Goal: Information Seeking & Learning: Learn about a topic

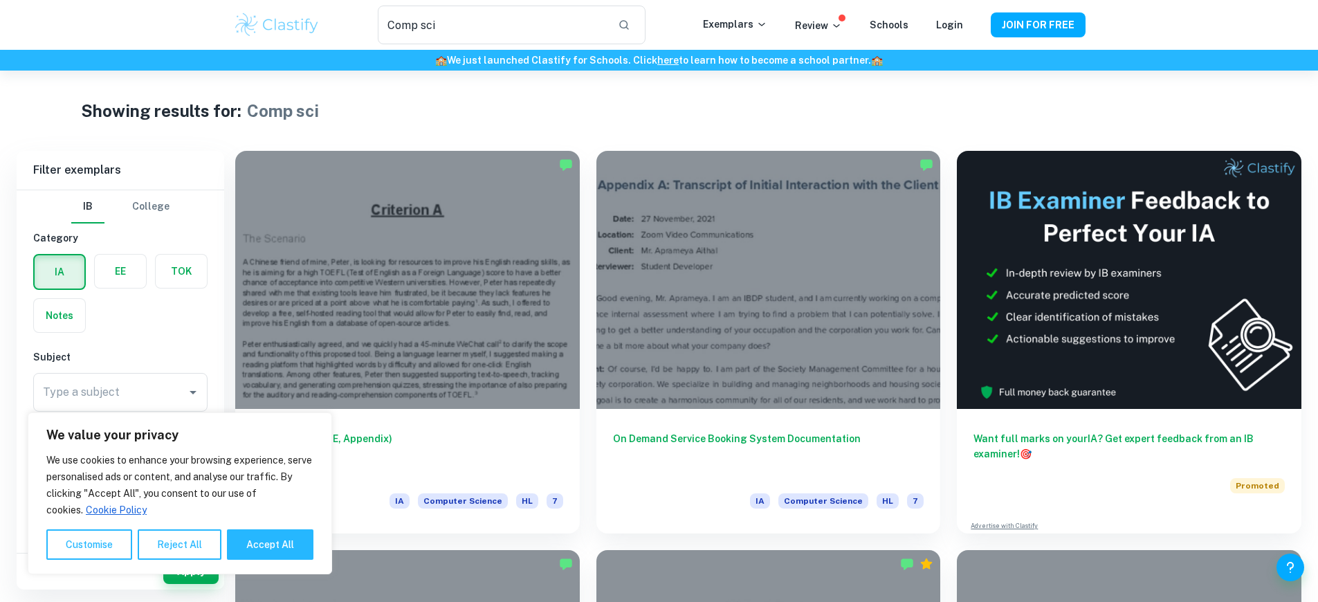
click at [191, 572] on div "We value your privacy We use cookies to enhance your browsing experience, serve…" at bounding box center [180, 493] width 305 height 162
click at [659, 60] on link "here" at bounding box center [667, 60] width 21 height 11
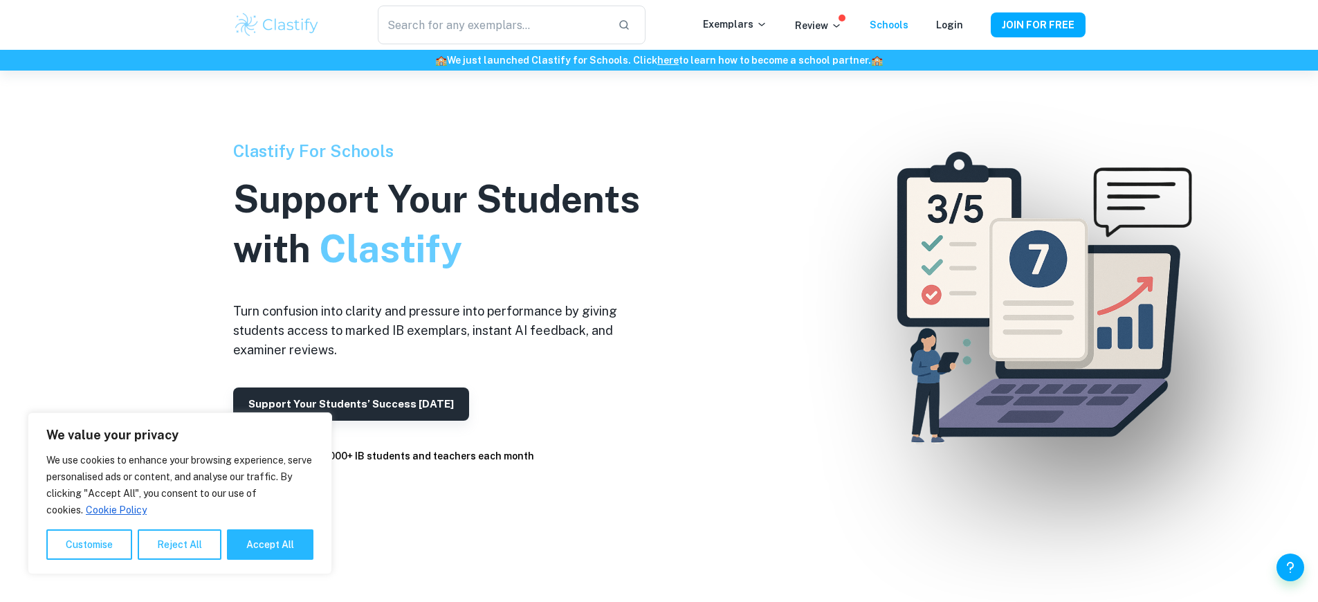
click at [659, 60] on link "here" at bounding box center [667, 60] width 21 height 11
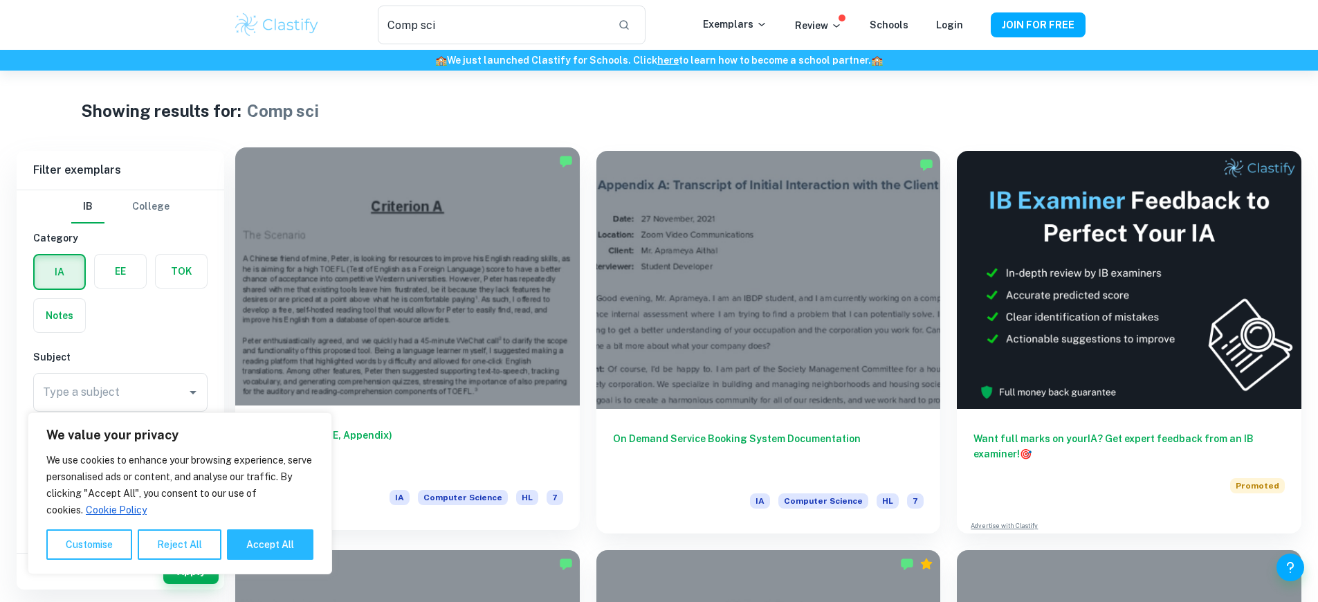
click at [362, 428] on h6 "LinguaKite (A-C, E, Appendix)" at bounding box center [407, 451] width 311 height 46
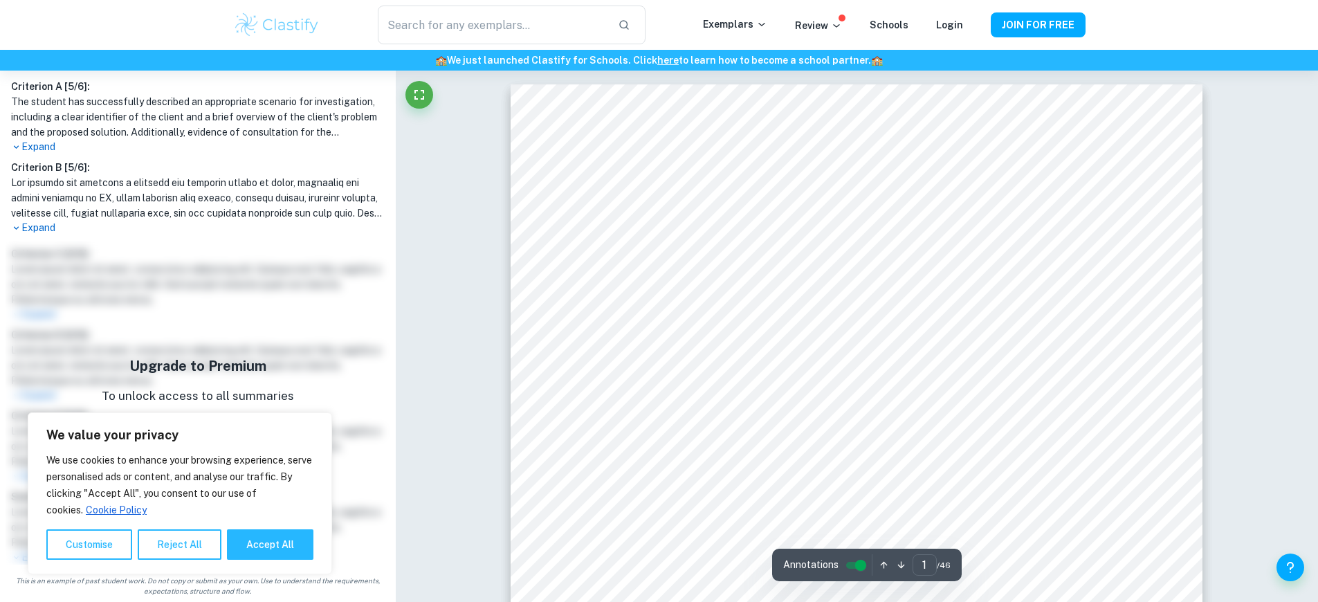
click at [192, 397] on p "To unlock access to all summaries" at bounding box center [198, 397] width 192 height 18
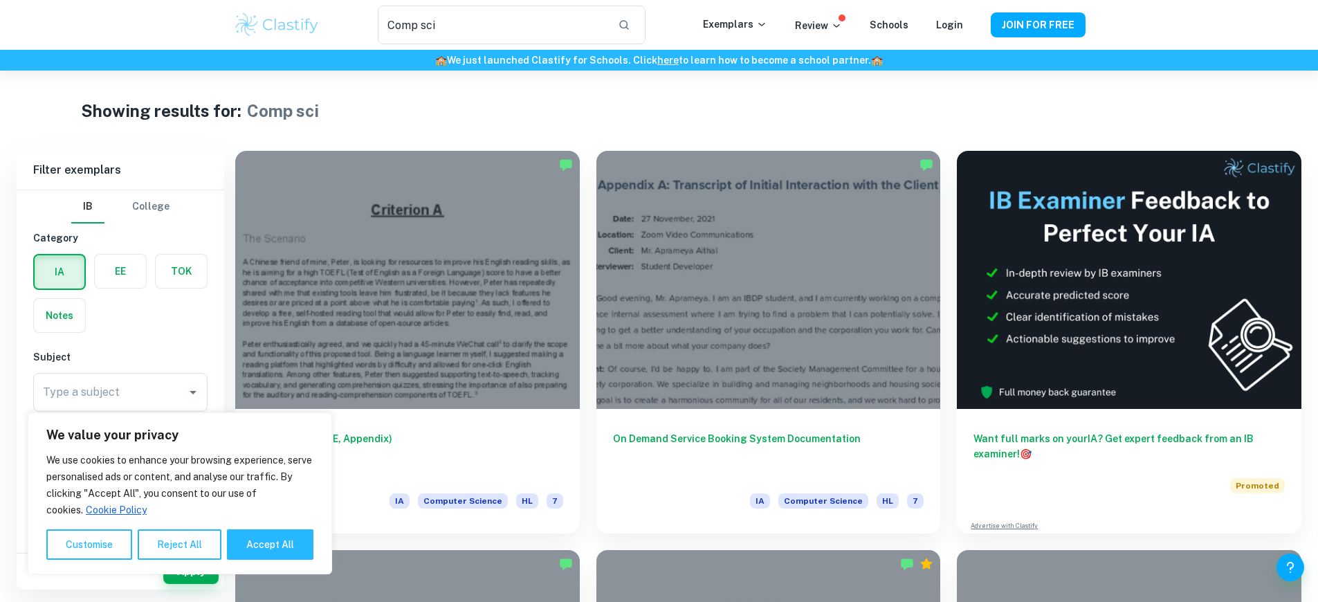
click at [659, 60] on link "here" at bounding box center [667, 60] width 21 height 11
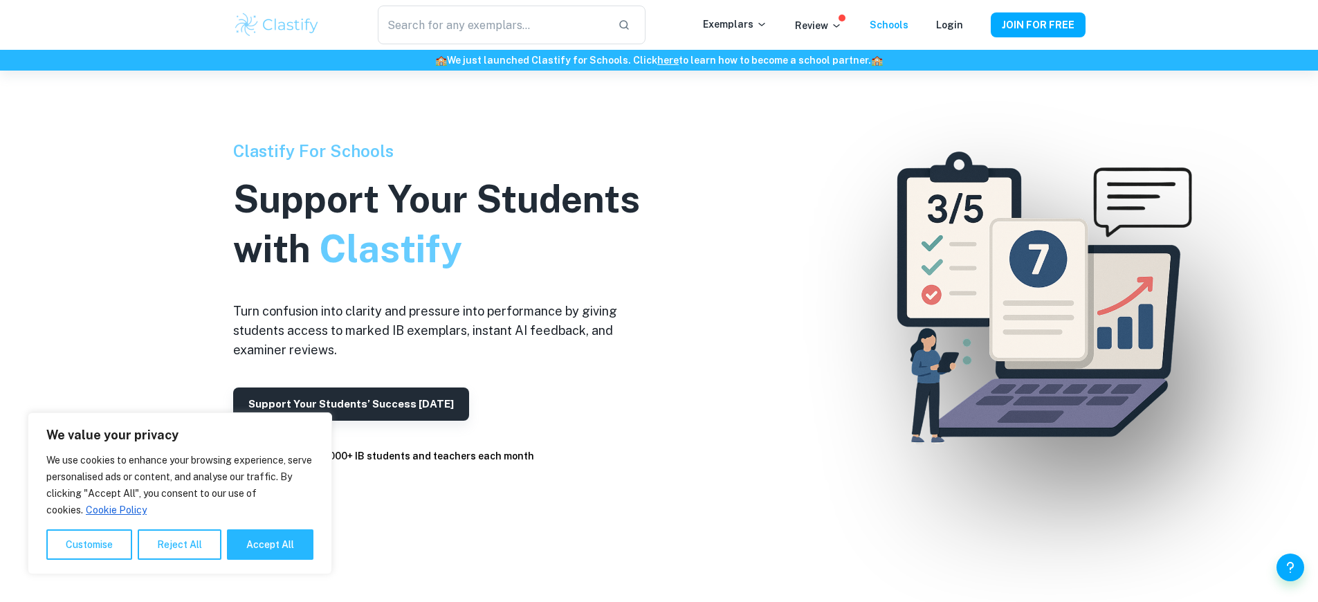
click at [659, 60] on link "here" at bounding box center [667, 60] width 21 height 11
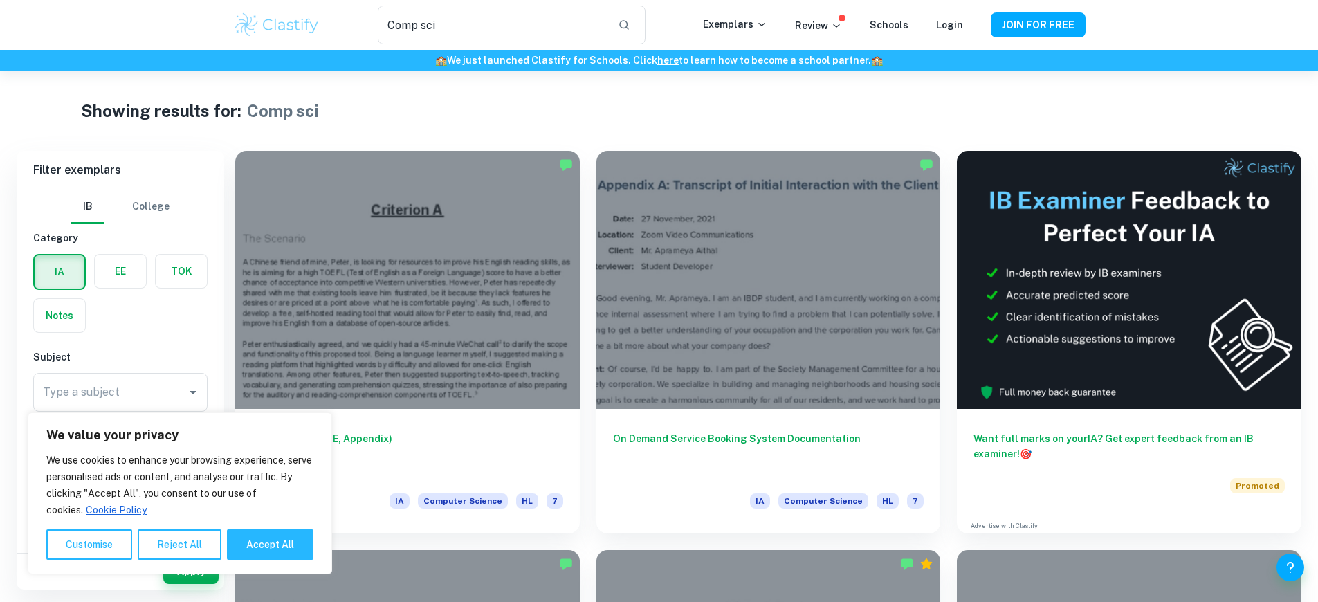
scroll to position [271, 0]
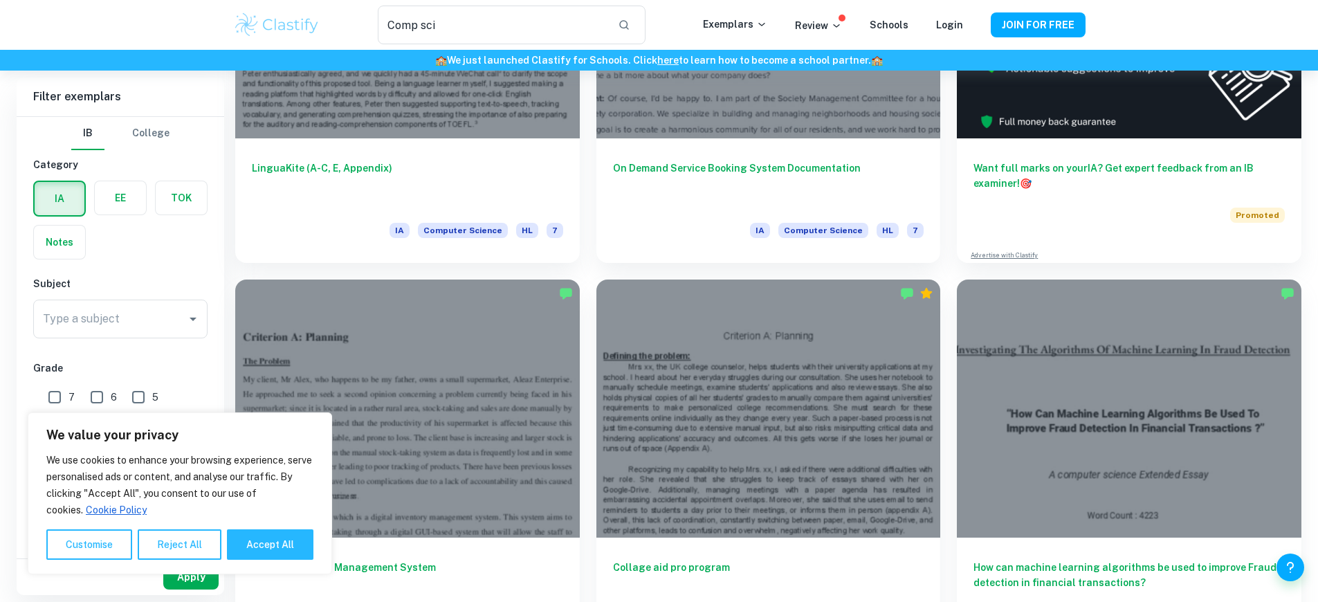
click at [191, 577] on button "Apply" at bounding box center [190, 577] width 55 height 25
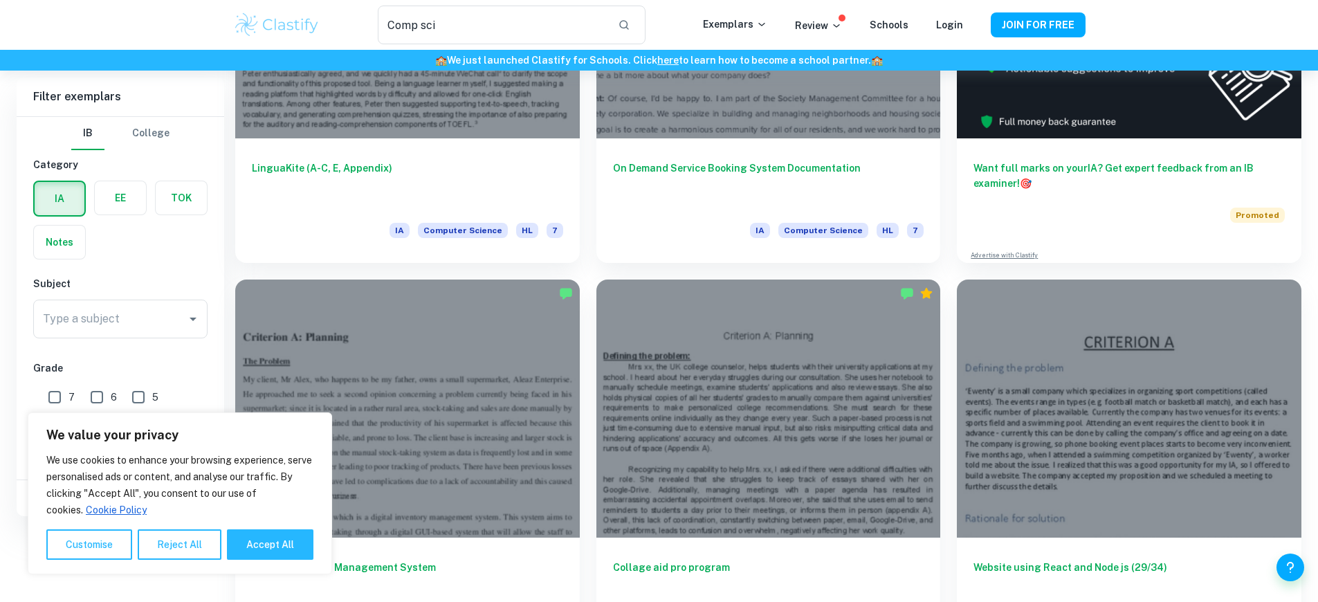
scroll to position [0, 0]
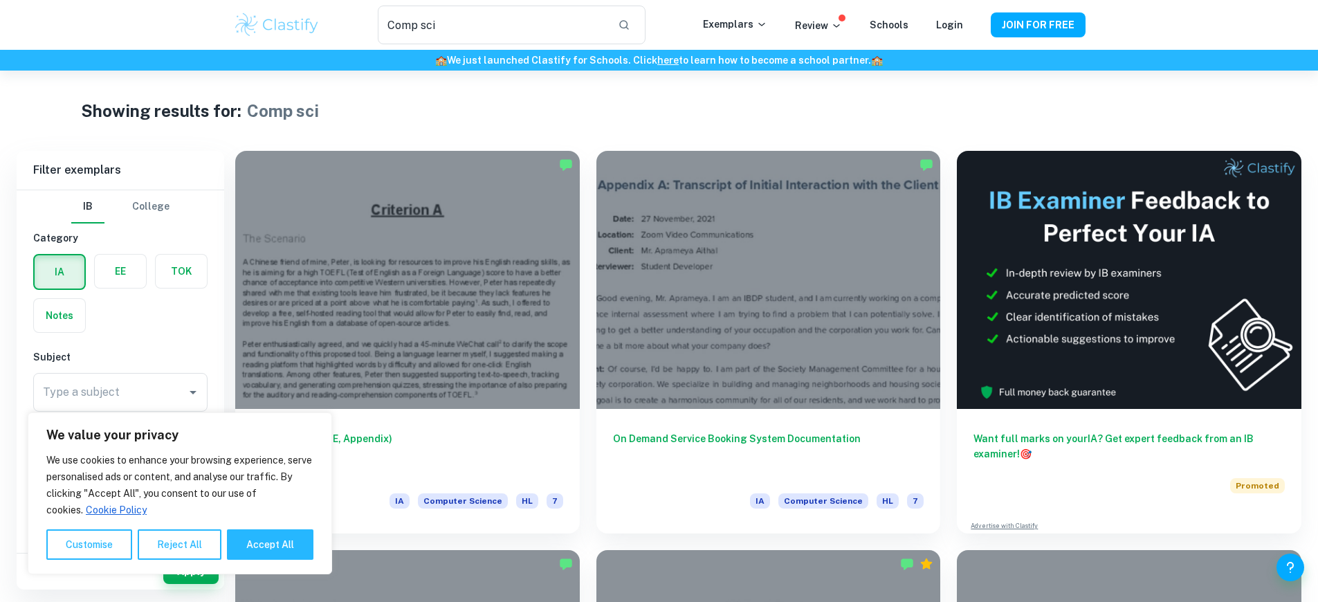
click at [659, 60] on link "here" at bounding box center [667, 60] width 21 height 11
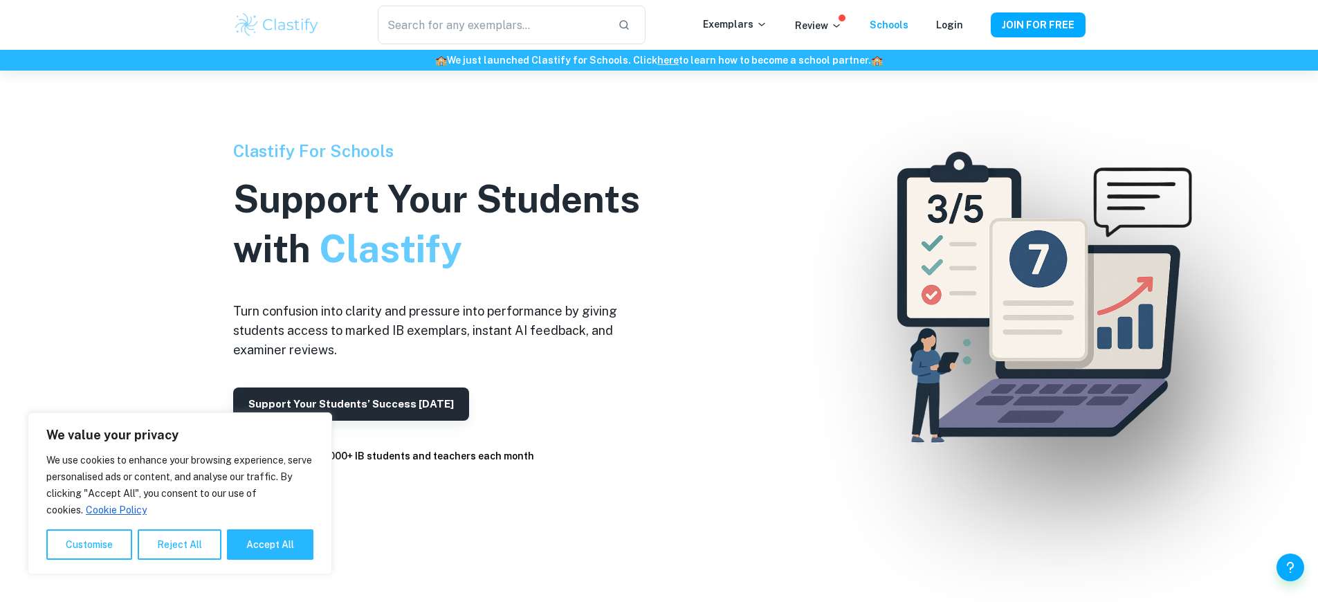
click at [659, 60] on link "here" at bounding box center [667, 60] width 21 height 11
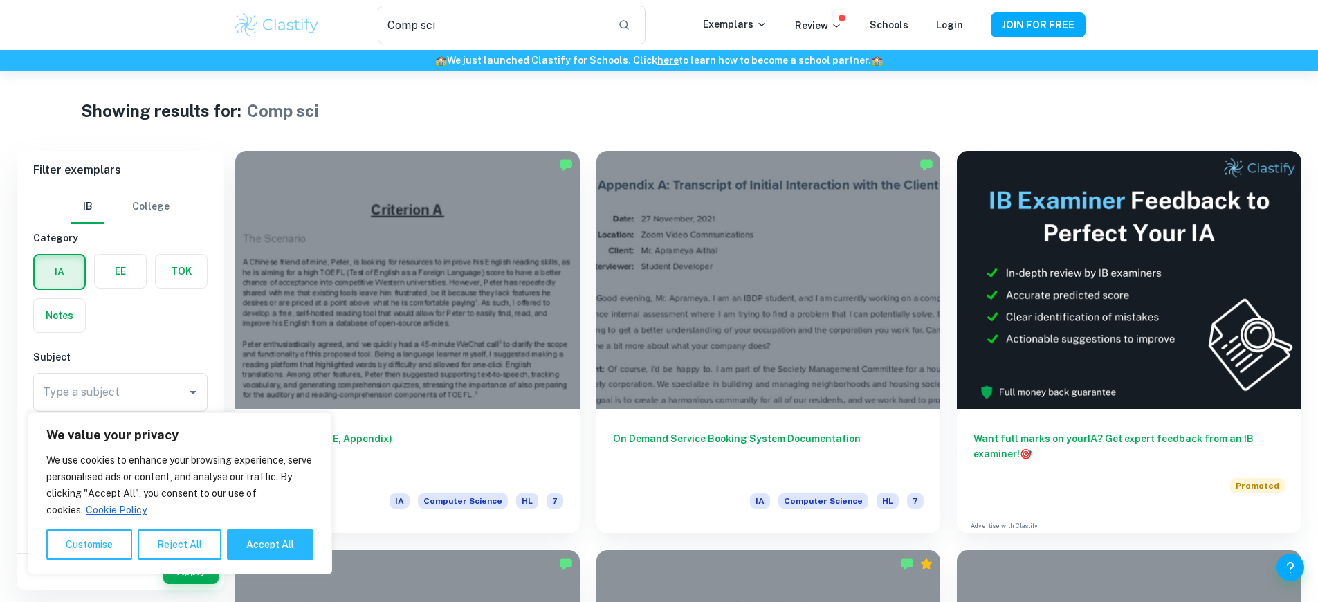
click at [659, 60] on link "here" at bounding box center [667, 60] width 21 height 11
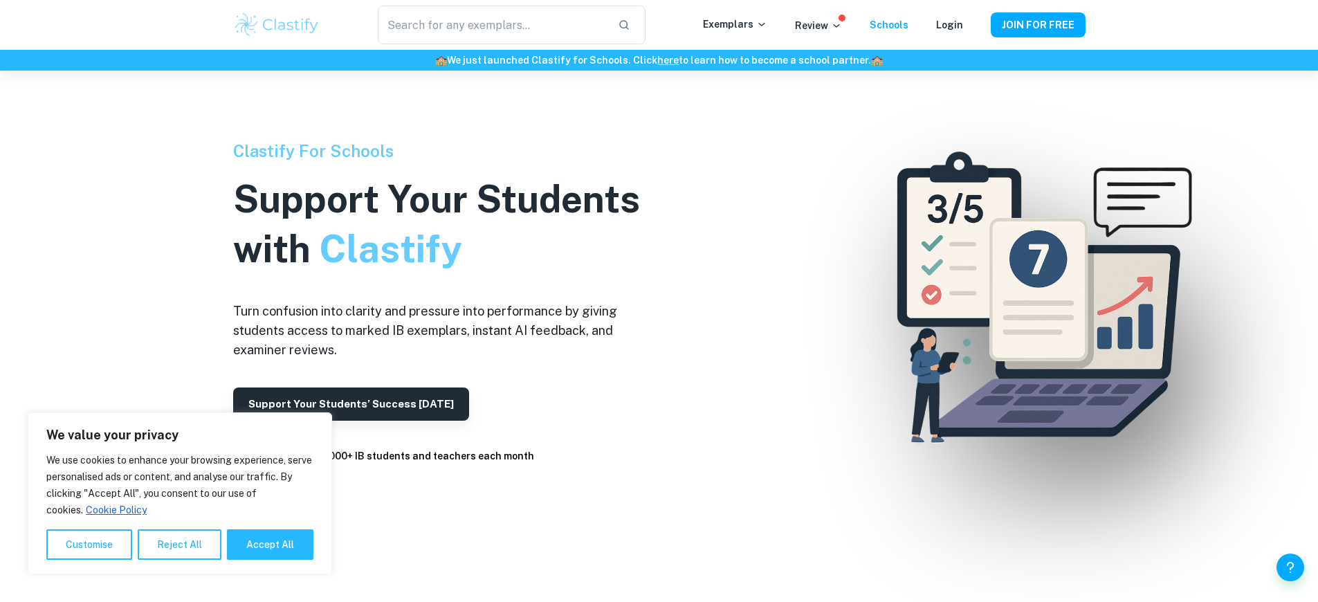
click at [659, 60] on link "here" at bounding box center [667, 60] width 21 height 11
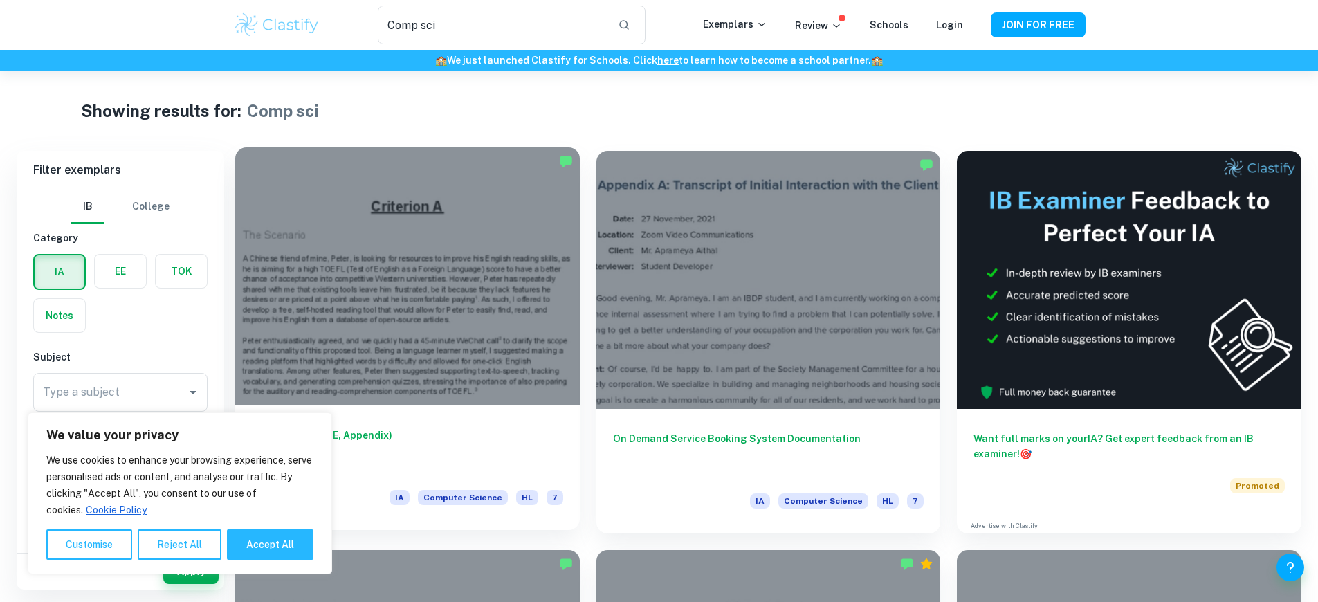
click at [362, 428] on h6 "LinguaKite (A-C, E, Appendix)" at bounding box center [407, 451] width 311 height 46
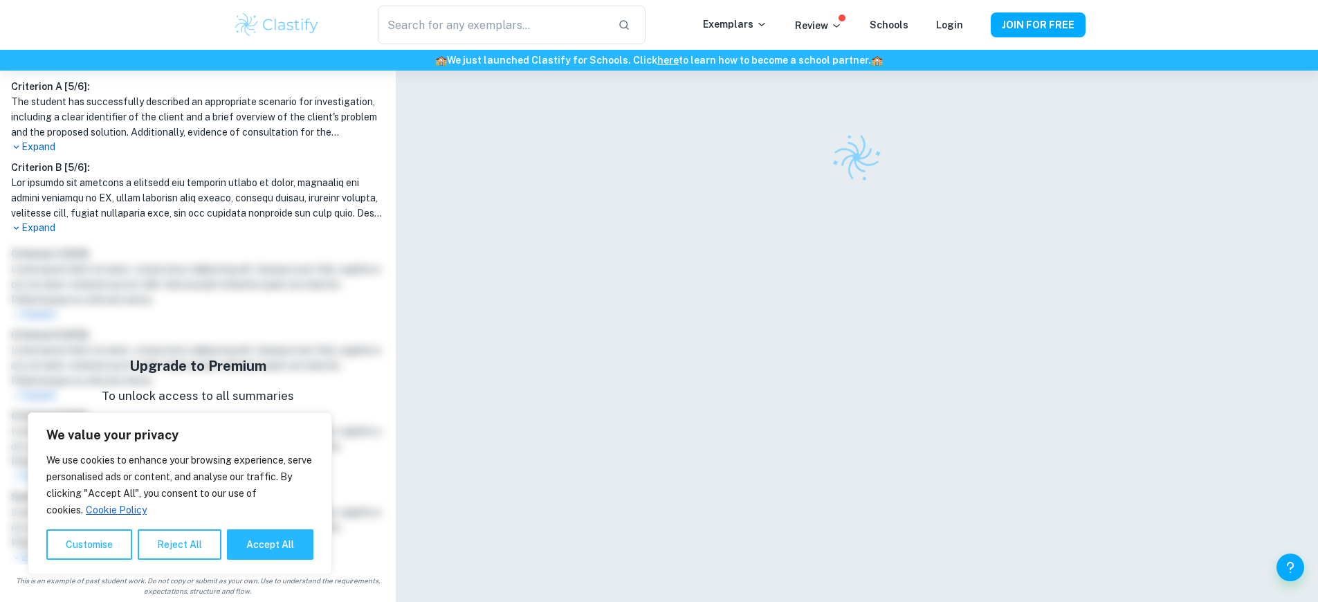
click at [192, 397] on p "To unlock access to all summaries" at bounding box center [198, 397] width 192 height 18
click at [659, 60] on link "here" at bounding box center [667, 60] width 21 height 11
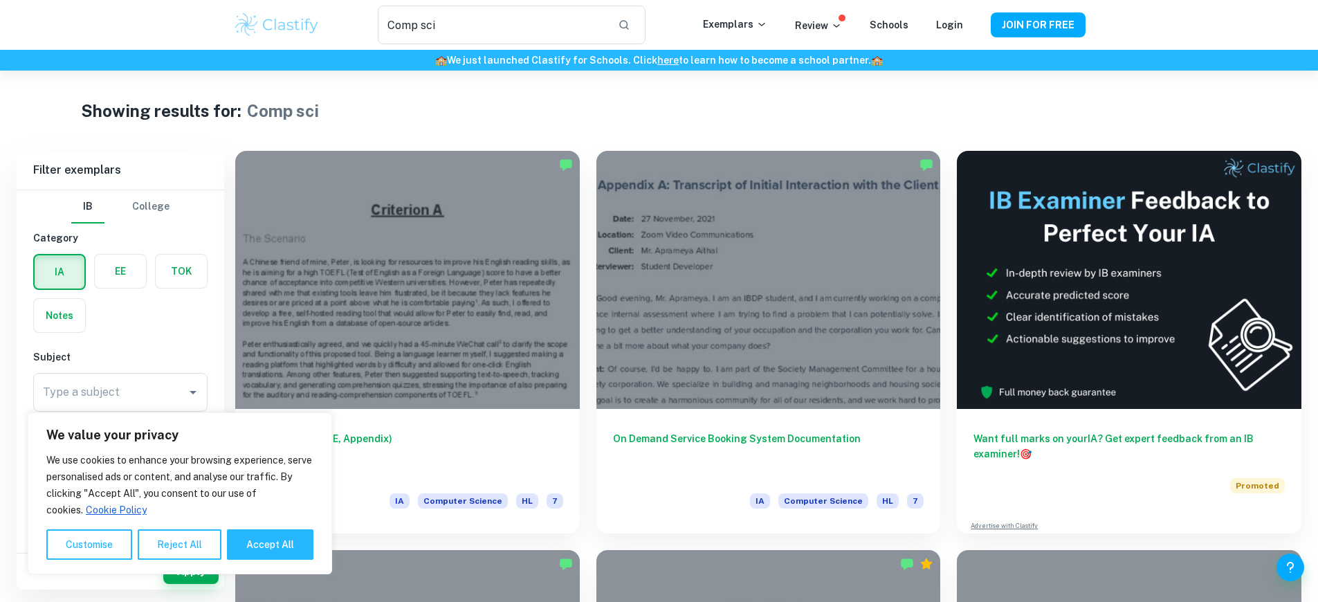
click at [659, 60] on link "here" at bounding box center [667, 60] width 21 height 11
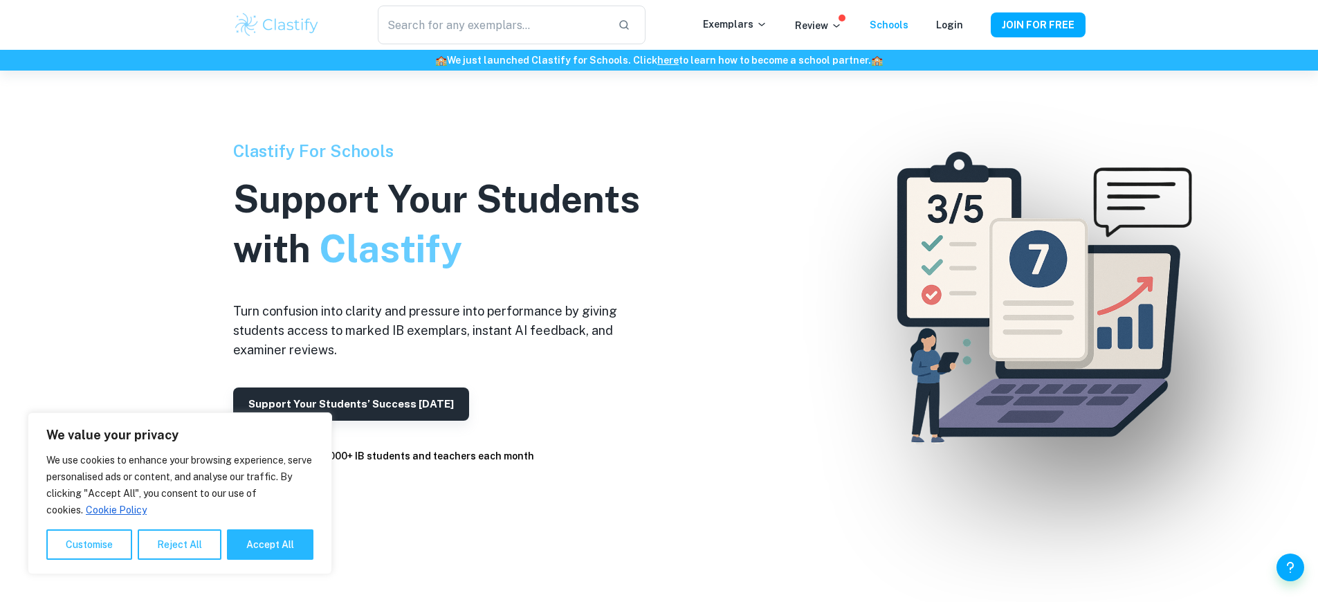
click at [659, 60] on link "here" at bounding box center [667, 60] width 21 height 11
click at [271, 545] on button "Accept All" at bounding box center [270, 544] width 87 height 30
checkbox input "true"
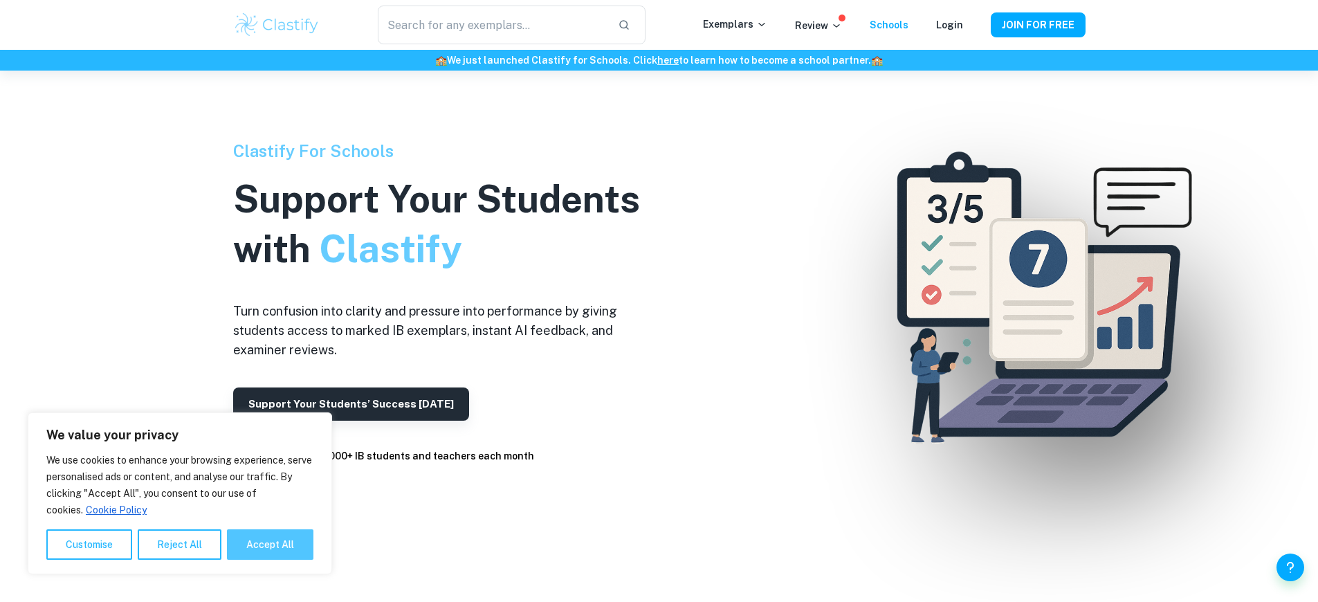
checkbox input "true"
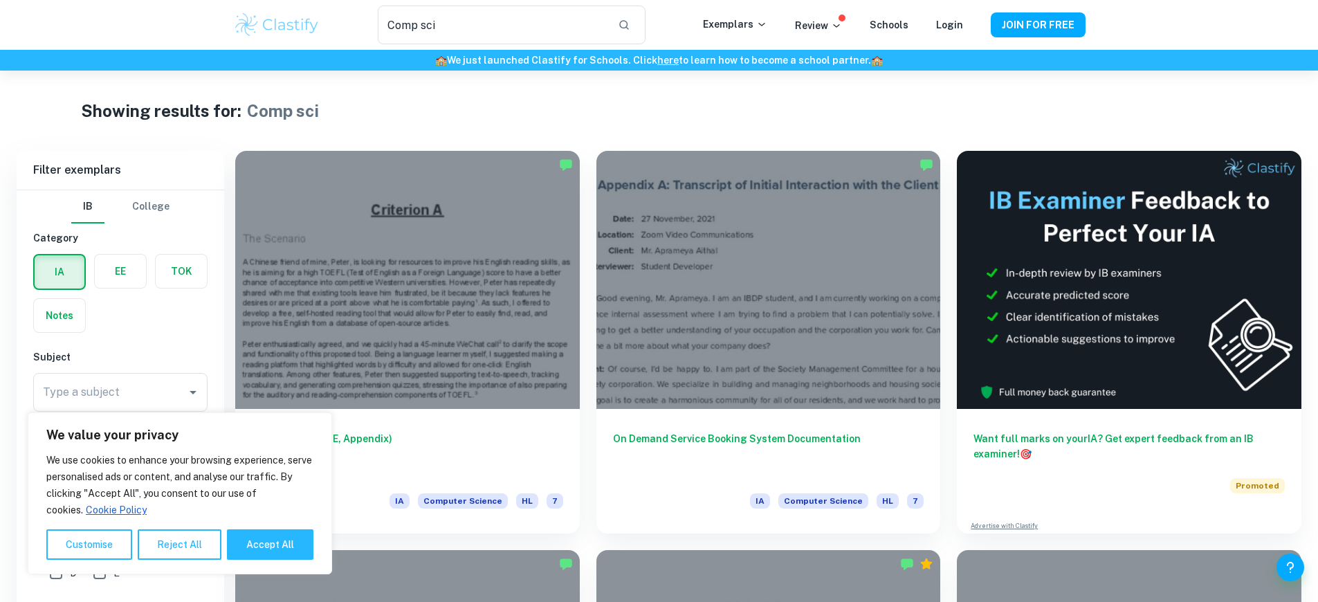
scroll to position [271, 0]
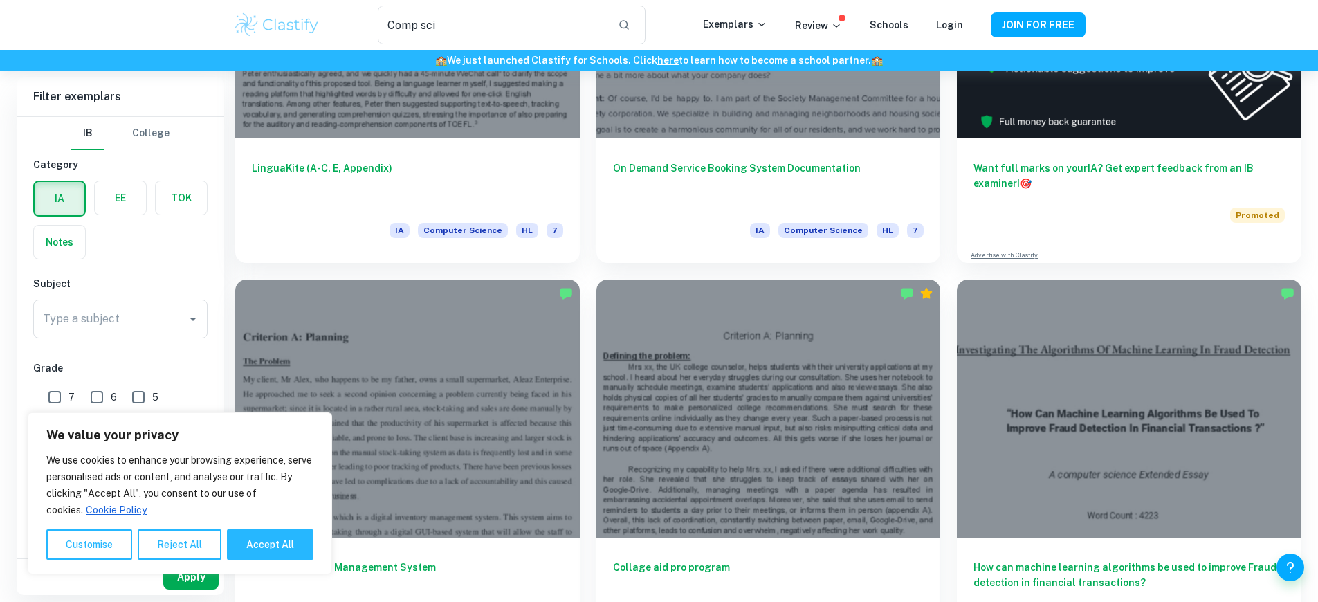
click at [191, 577] on button "Apply" at bounding box center [190, 577] width 55 height 25
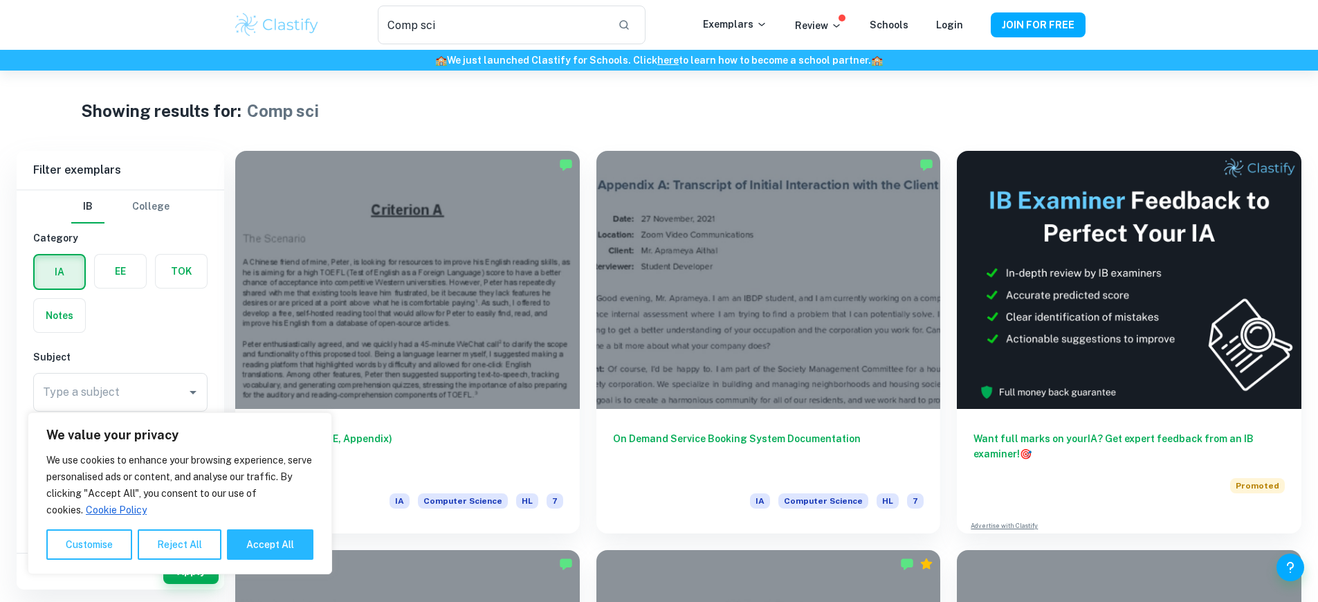
click at [659, 60] on link "here" at bounding box center [667, 60] width 21 height 11
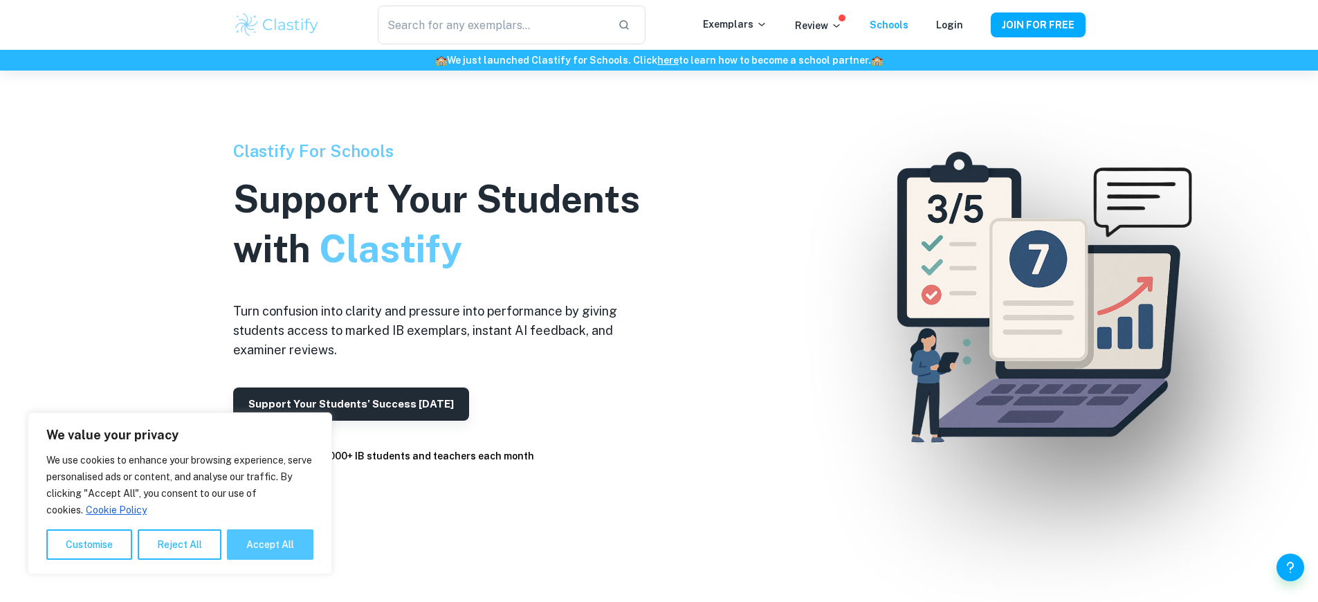
click at [271, 545] on button "Accept All" at bounding box center [270, 544] width 87 height 30
checkbox input "true"
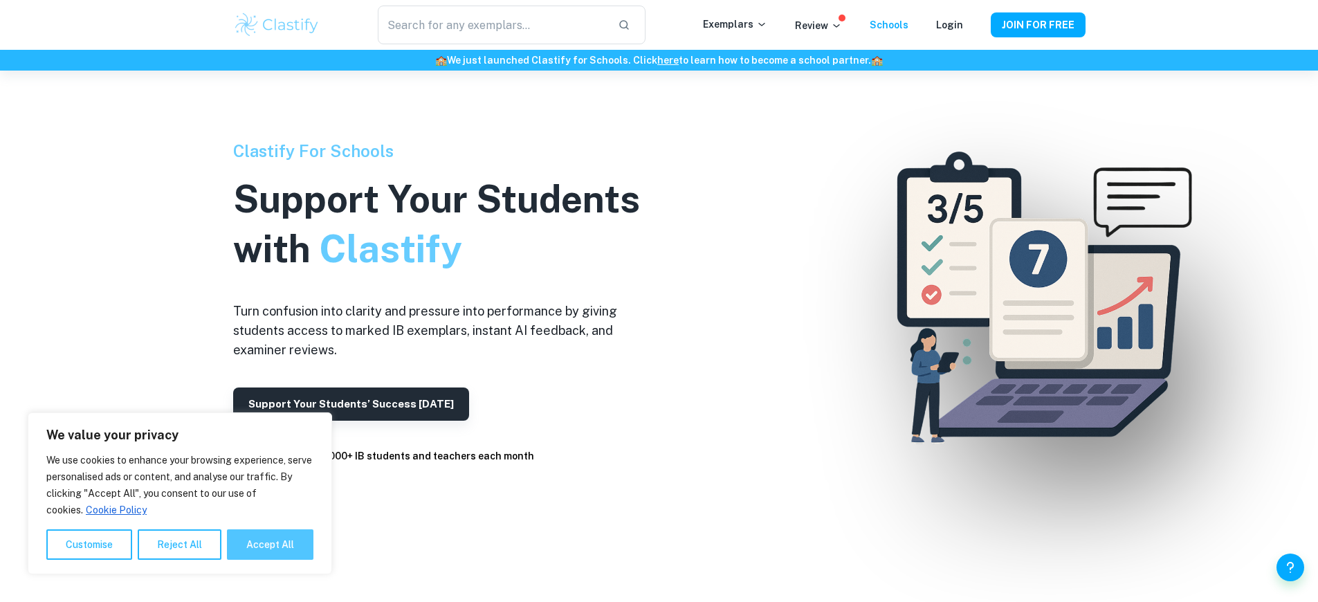
checkbox input "true"
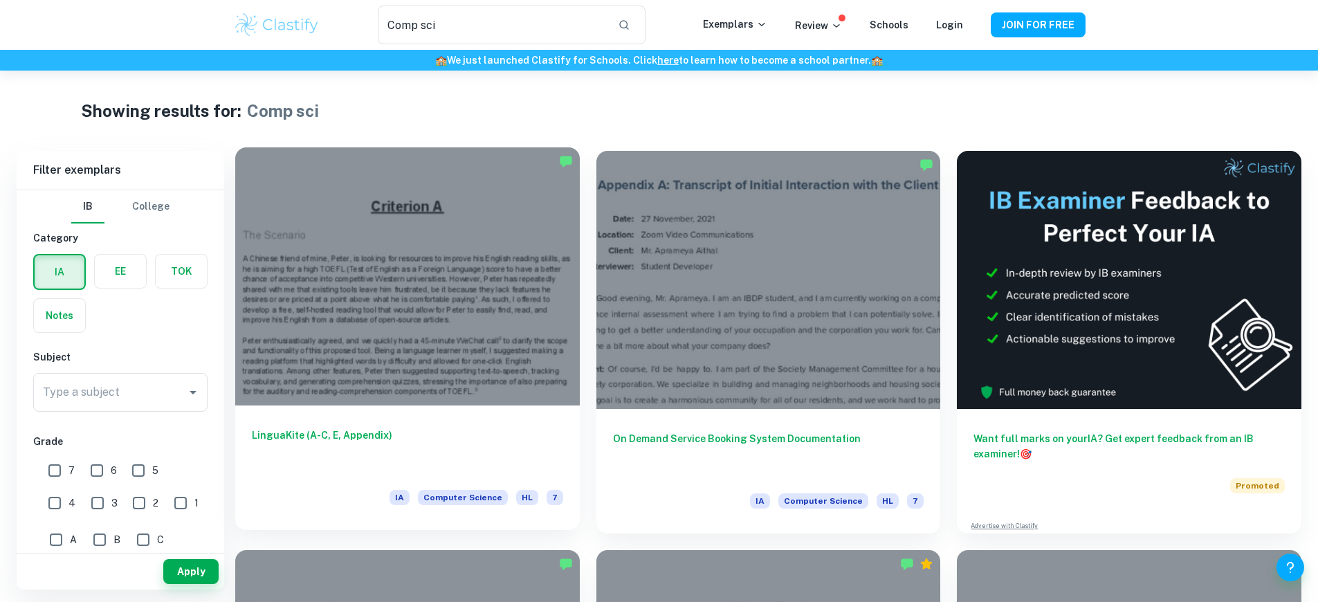
click at [362, 428] on h6 "LinguaKite (A-C, E, Appendix)" at bounding box center [407, 451] width 311 height 46
